Goal: Use online tool/utility: Utilize a website feature to perform a specific function

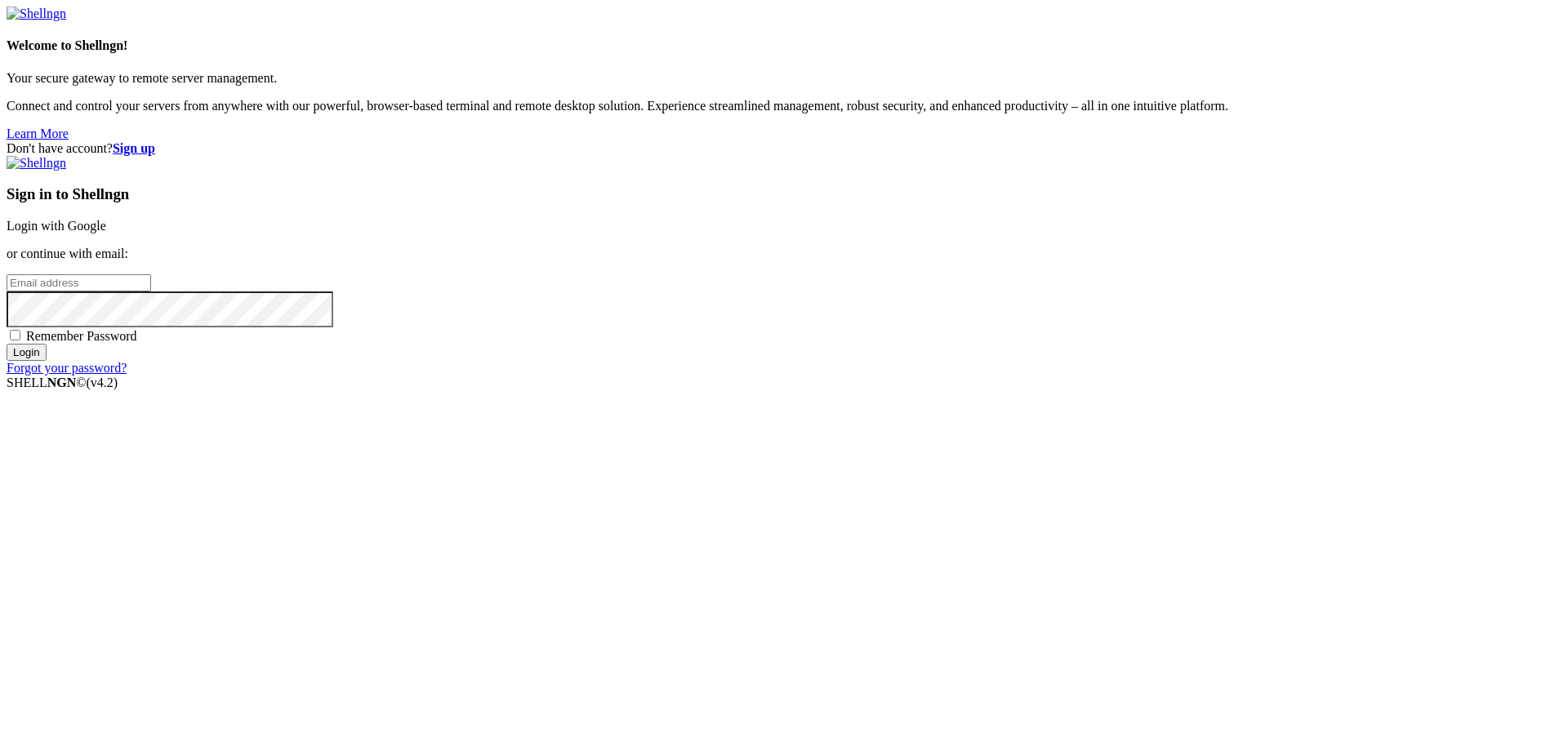
click at [106, 232] on link "Login with Google" at bounding box center [56, 225] width 100 height 14
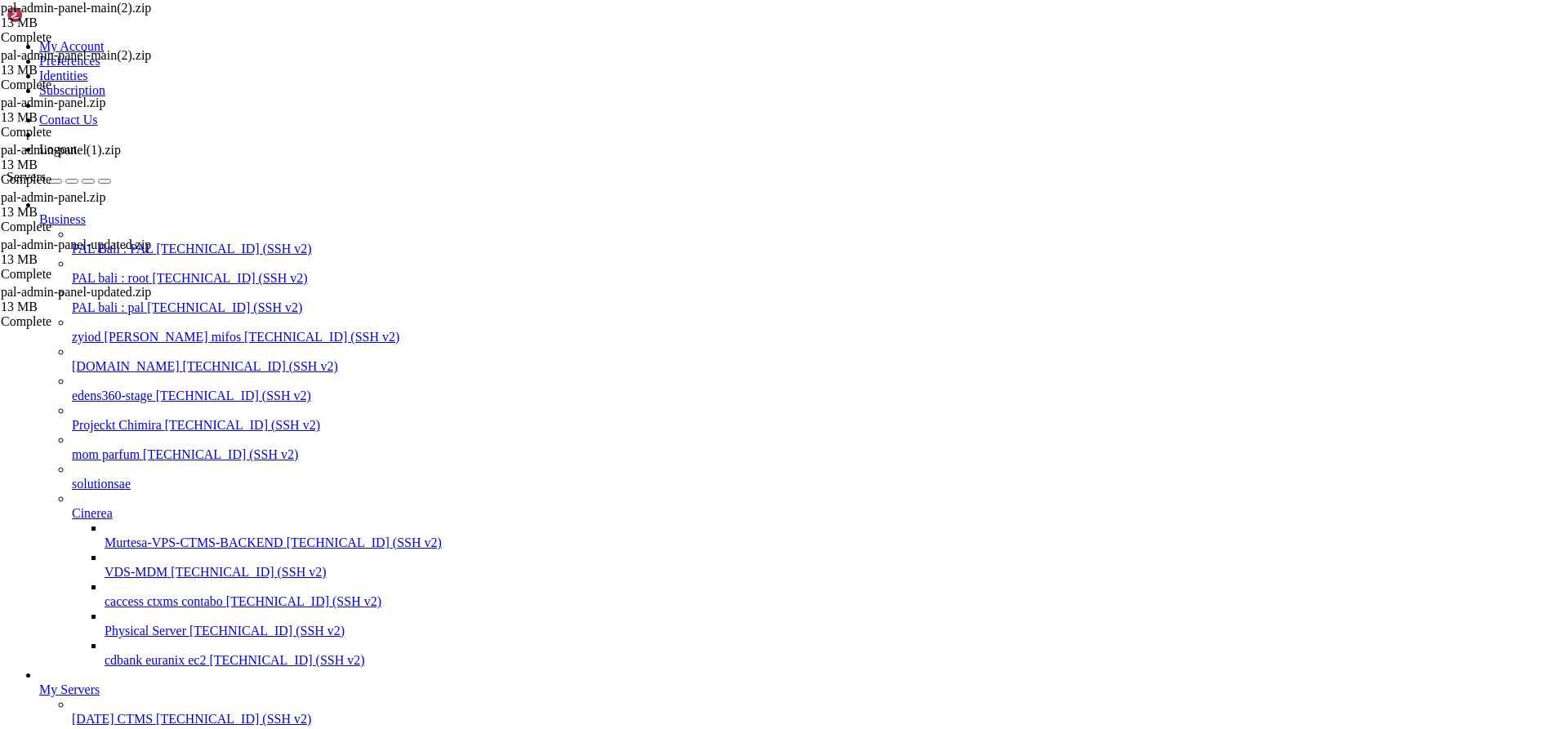
drag, startPoint x: 62, startPoint y: 1633, endPoint x: 325, endPoint y: 1639, distance: 263.1
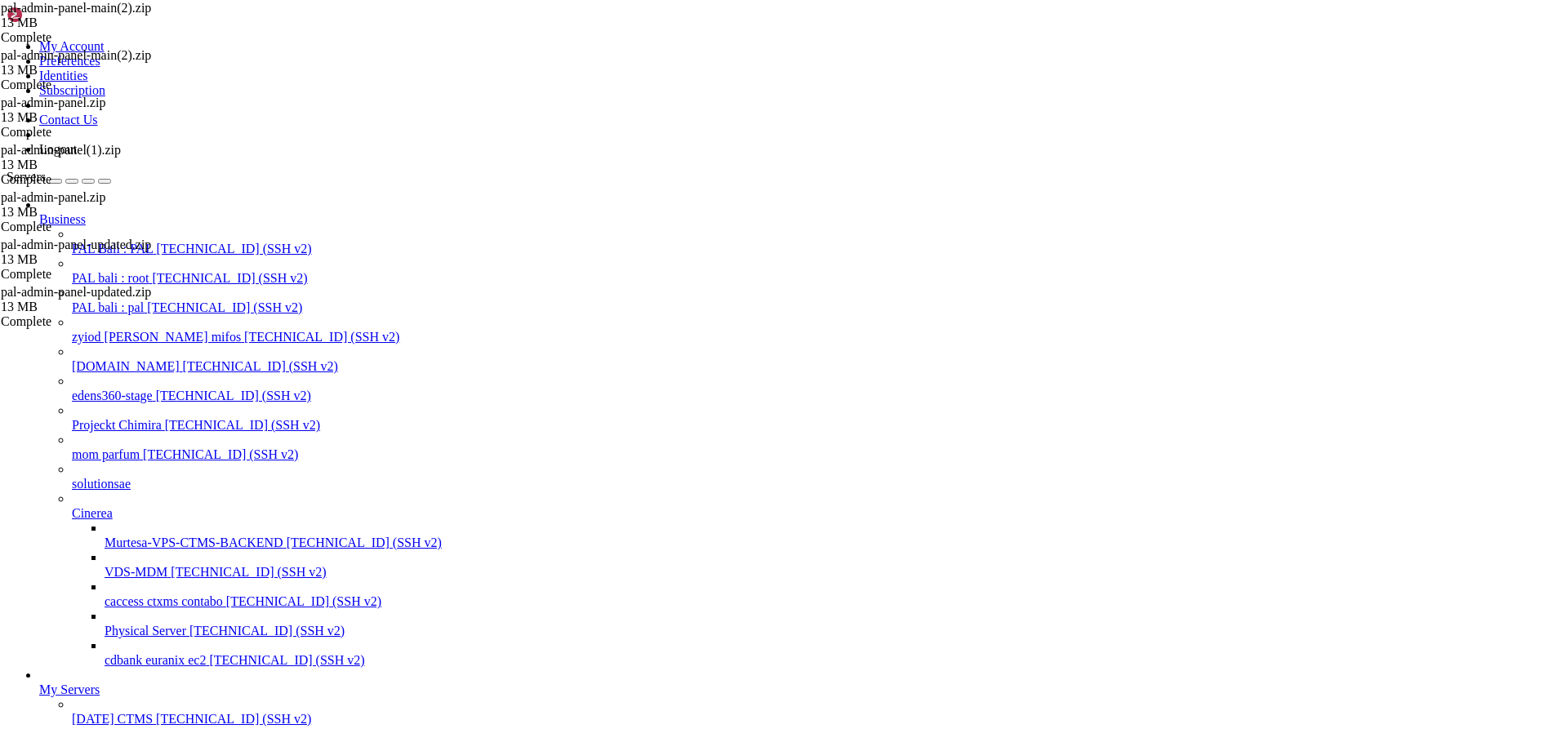
scroll to position [91899, 0]
